Goal: Task Accomplishment & Management: Use online tool/utility

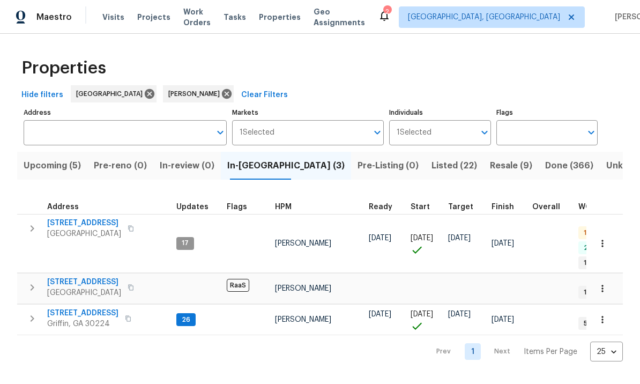
click at [31, 226] on icon "button" at bounding box center [33, 228] width 4 height 6
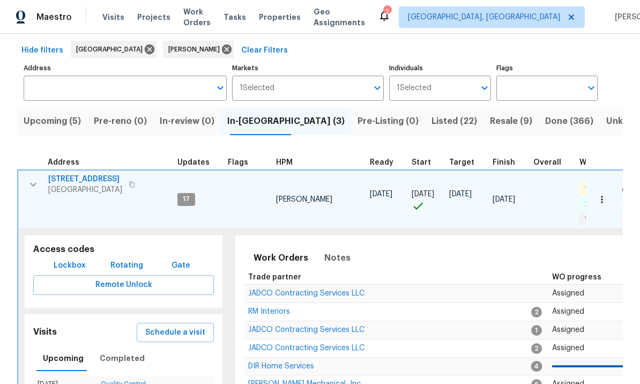
scroll to position [49, 0]
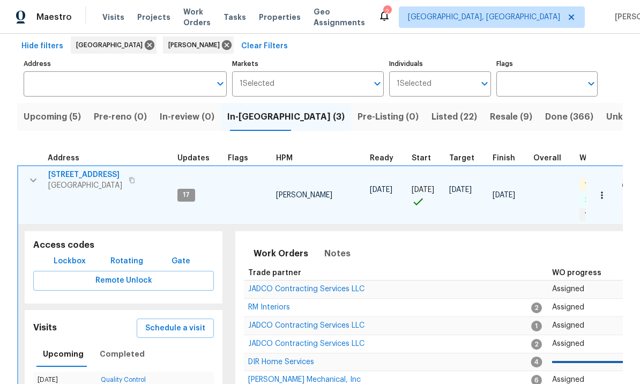
click at [177, 322] on span "Schedule a visit" at bounding box center [175, 328] width 60 height 13
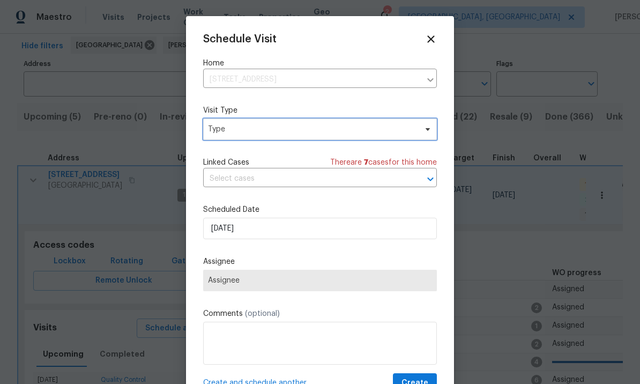
click at [248, 134] on span "Type" at bounding box center [312, 129] width 209 height 11
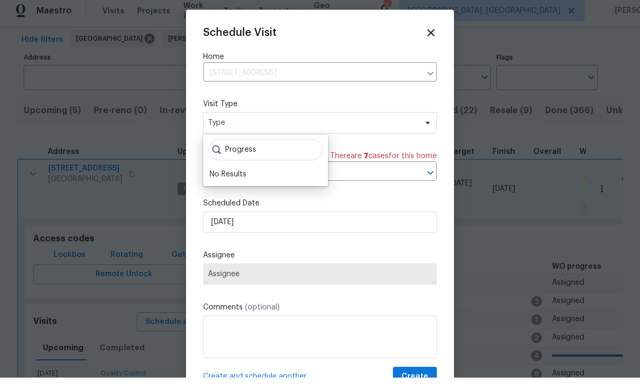
scroll to position [6, 0]
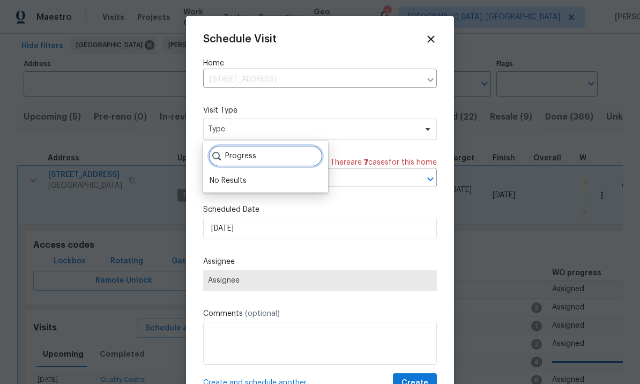
click at [271, 147] on input "Progress" at bounding box center [266, 155] width 114 height 21
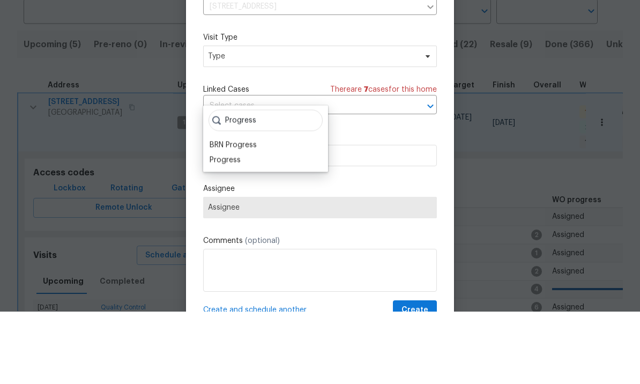
scroll to position [37, 0]
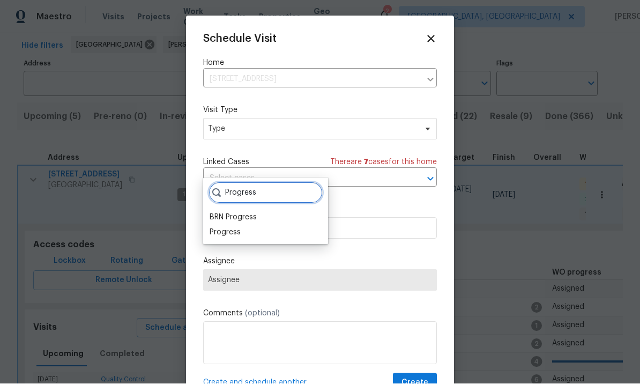
type input "Progress"
click at [231, 227] on div "Progress" at bounding box center [225, 232] width 31 height 11
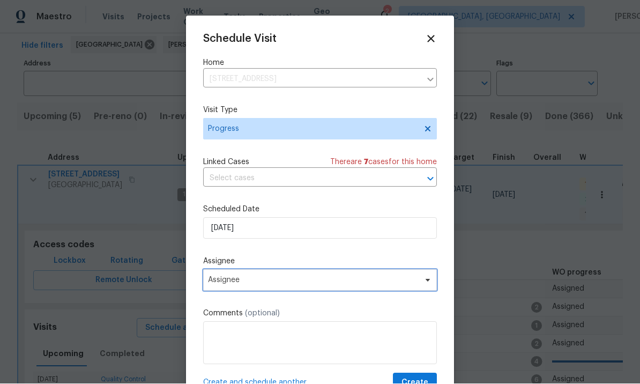
click at [263, 281] on span "Assignee" at bounding box center [313, 280] width 210 height 9
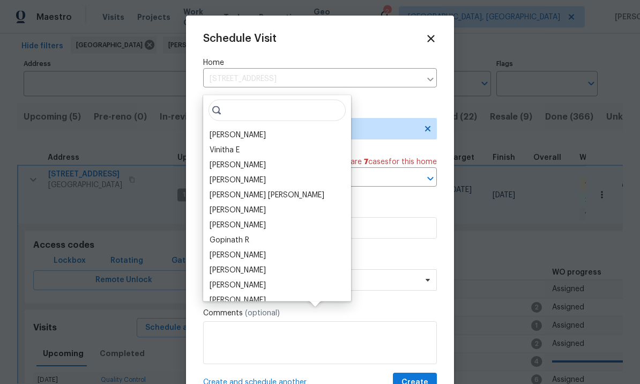
click at [248, 130] on div "[PERSON_NAME]" at bounding box center [238, 135] width 56 height 11
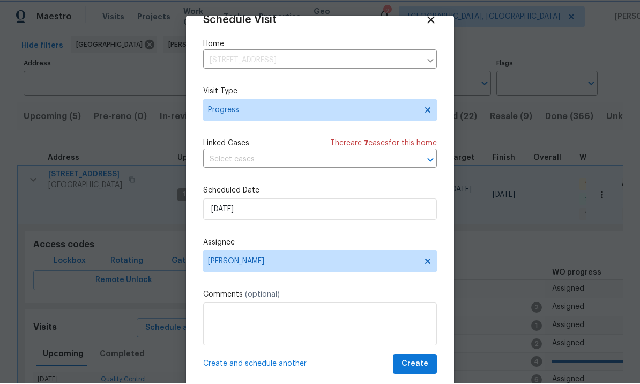
scroll to position [21, 0]
click at [418, 359] on span "Create" at bounding box center [415, 364] width 27 height 13
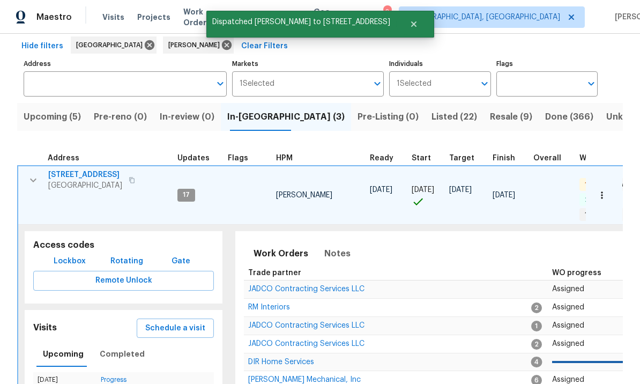
click at [74, 169] on span "270 Laurel Way" at bounding box center [85, 174] width 74 height 11
